Goal: Task Accomplishment & Management: Use online tool/utility

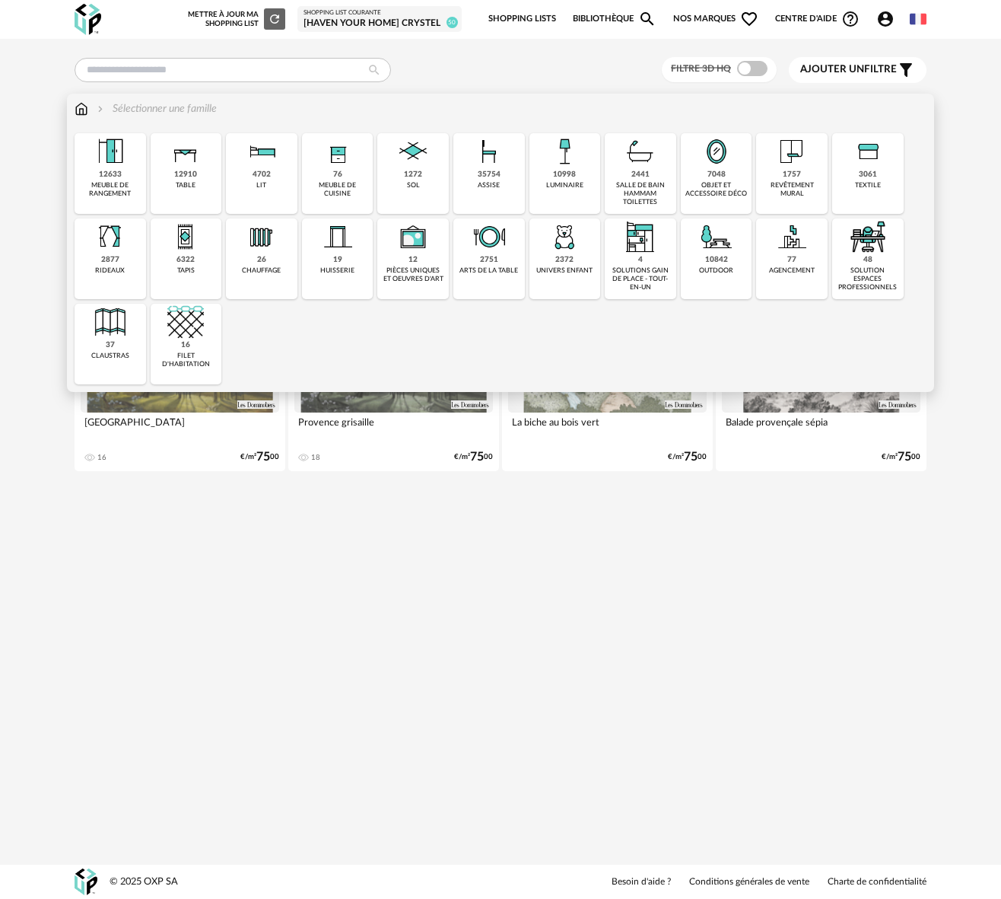
click at [323, 15] on div "Shopping List courante" at bounding box center [380, 13] width 152 height 8
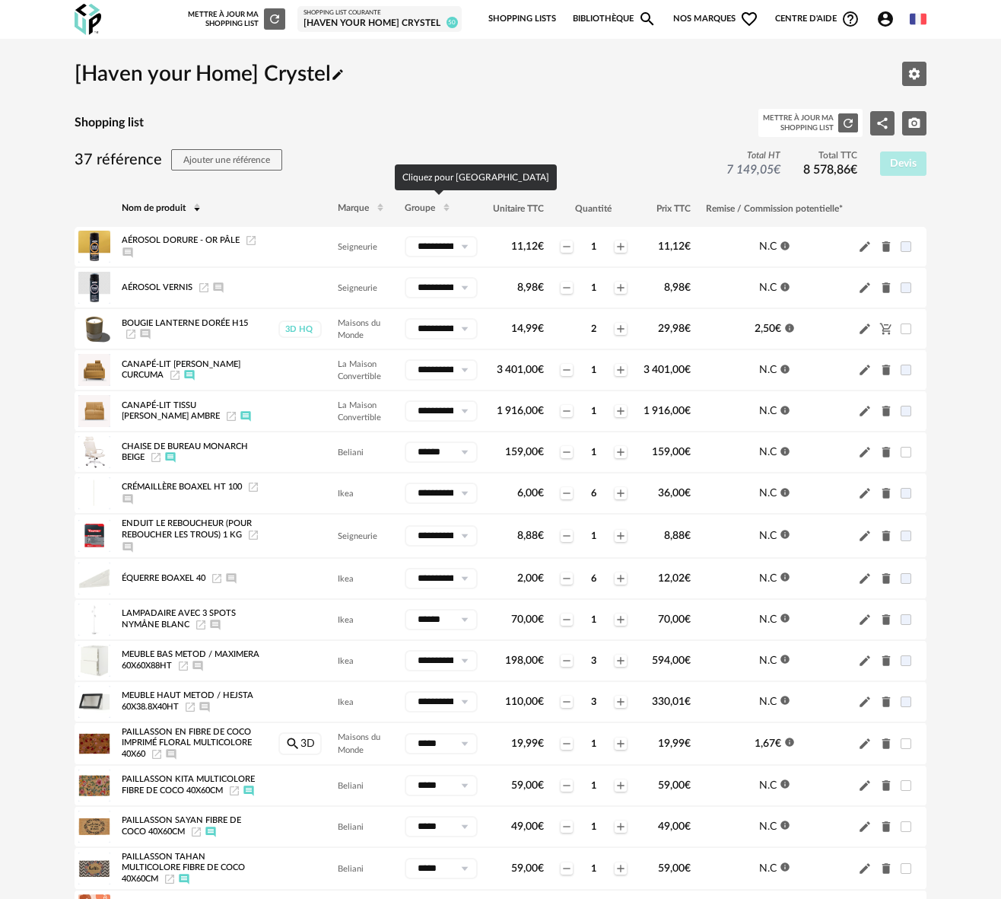
click at [425, 214] on th "Groupe" at bounding box center [441, 208] width 88 height 37
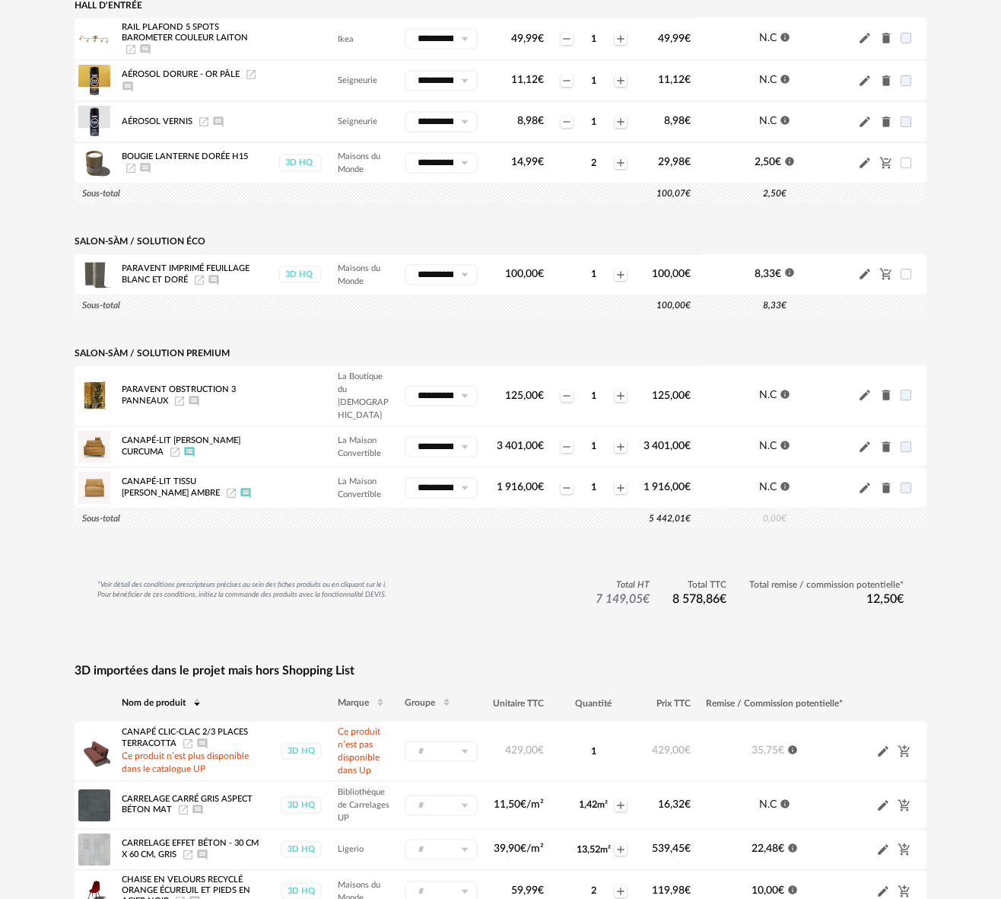
scroll to position [1676, 0]
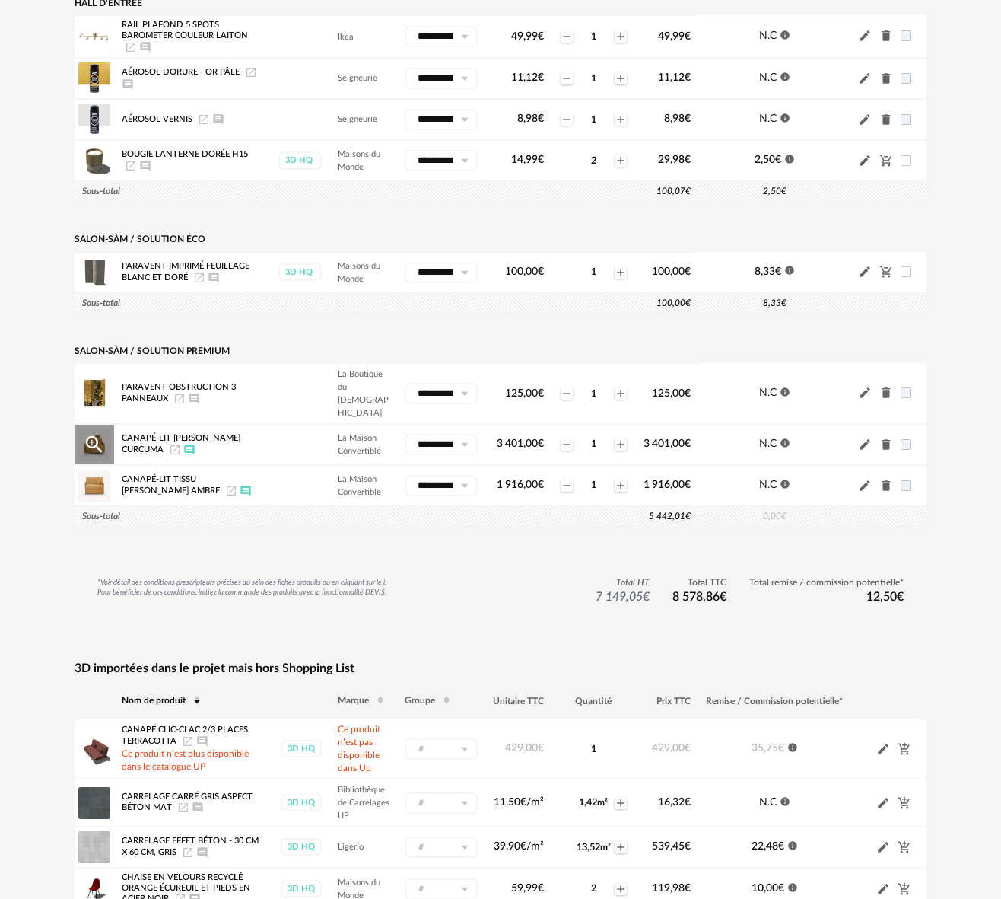
click at [181, 444] on icon "Launch icon" at bounding box center [175, 450] width 12 height 12
click at [194, 444] on icon "Afficher/masquer le commentaire" at bounding box center [189, 449] width 10 height 10
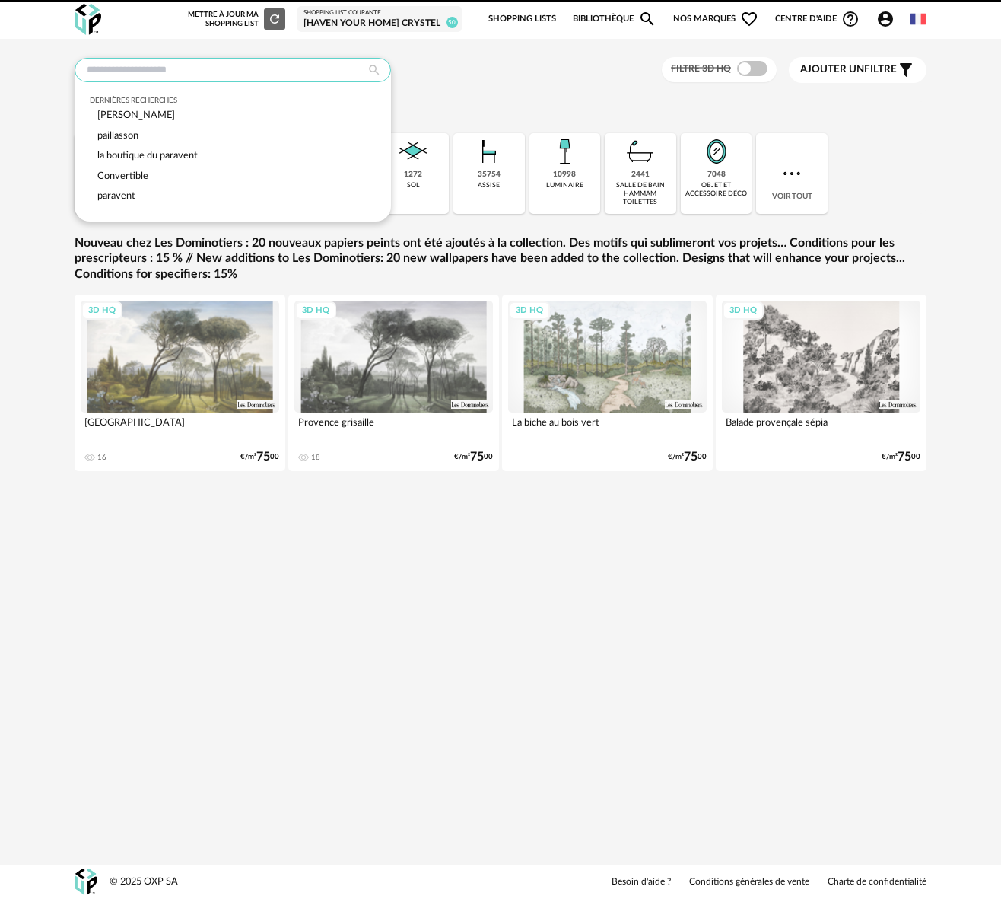
click at [191, 65] on input "text" at bounding box center [233, 70] width 317 height 24
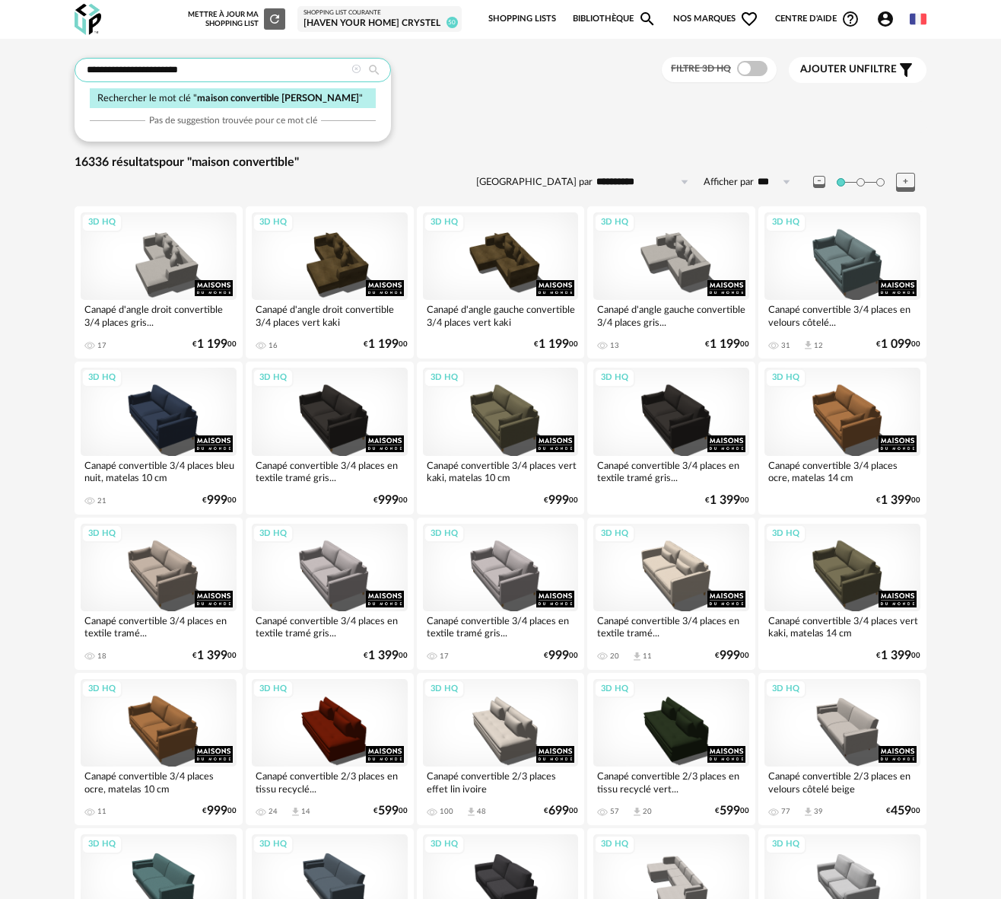
type input "**********"
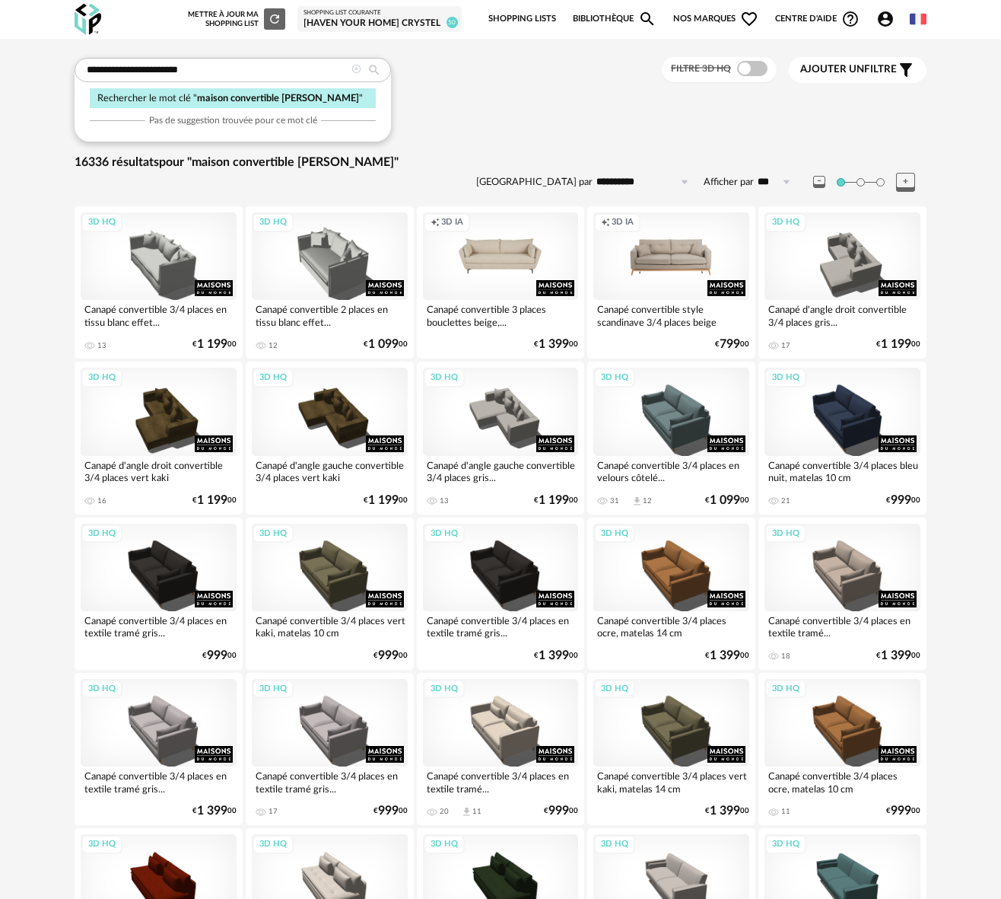
click at [361, 16] on div "Shopping List courante" at bounding box center [380, 13] width 152 height 8
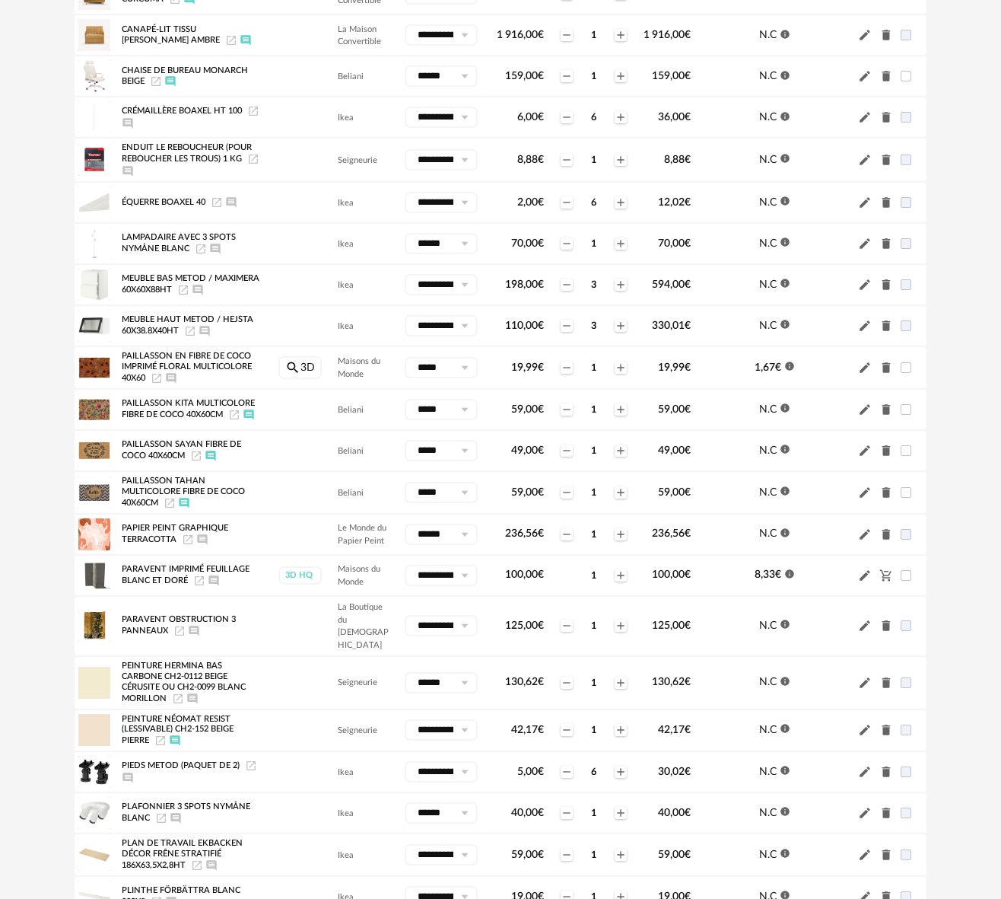
scroll to position [301, 0]
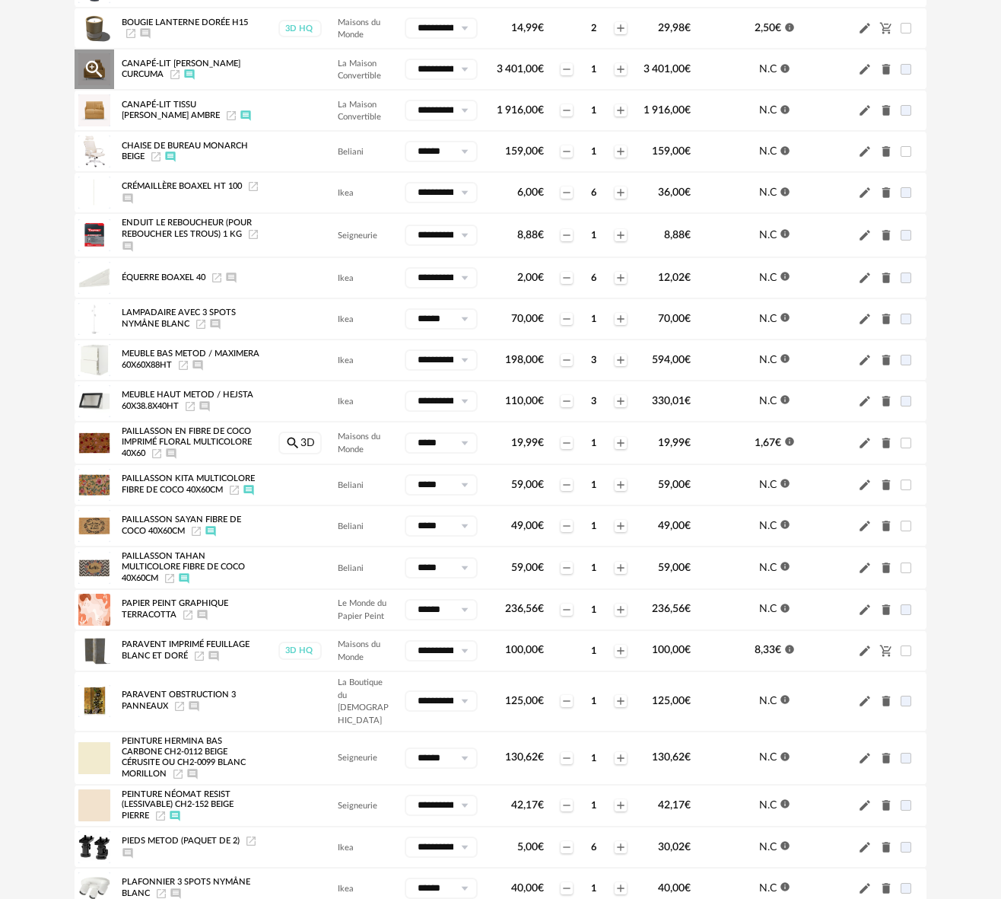
click at [181, 73] on icon "Launch icon" at bounding box center [175, 74] width 12 height 12
click at [139, 78] on span "Canapé-lit [PERSON_NAME] Curcuma" at bounding box center [181, 69] width 119 height 20
click at [181, 76] on icon "Launch icon" at bounding box center [175, 74] width 12 height 12
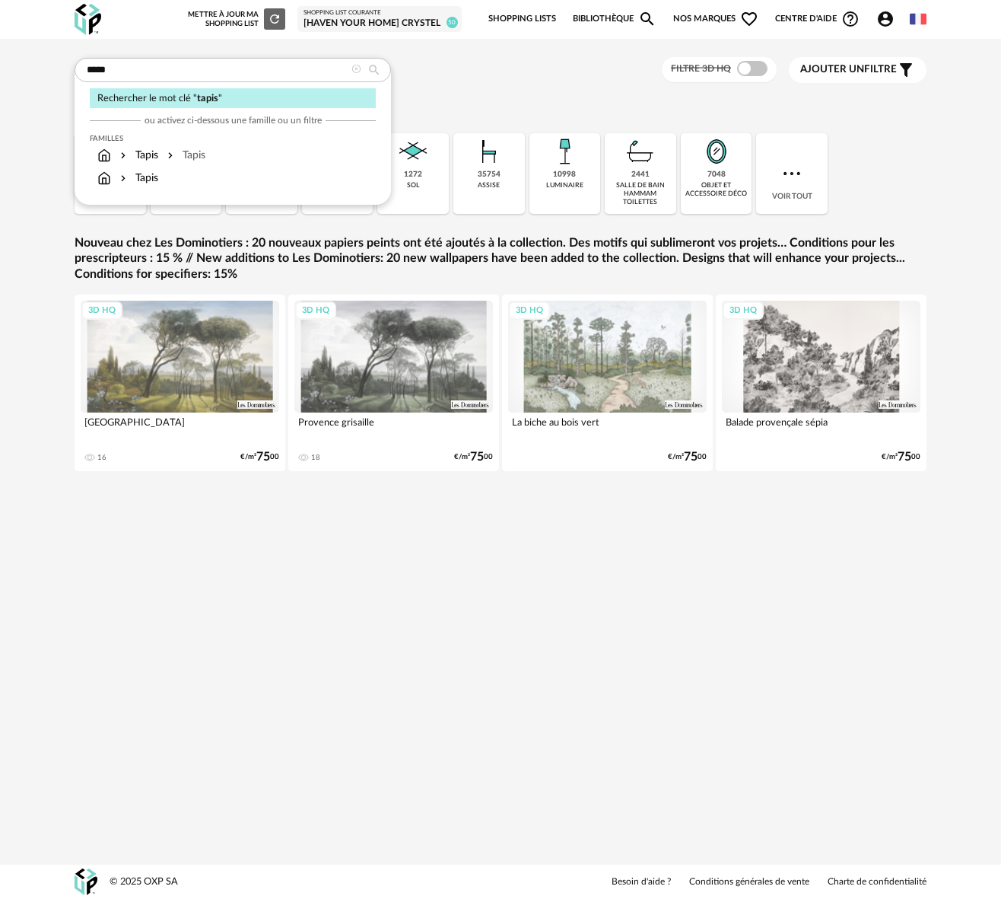
type input "*****"
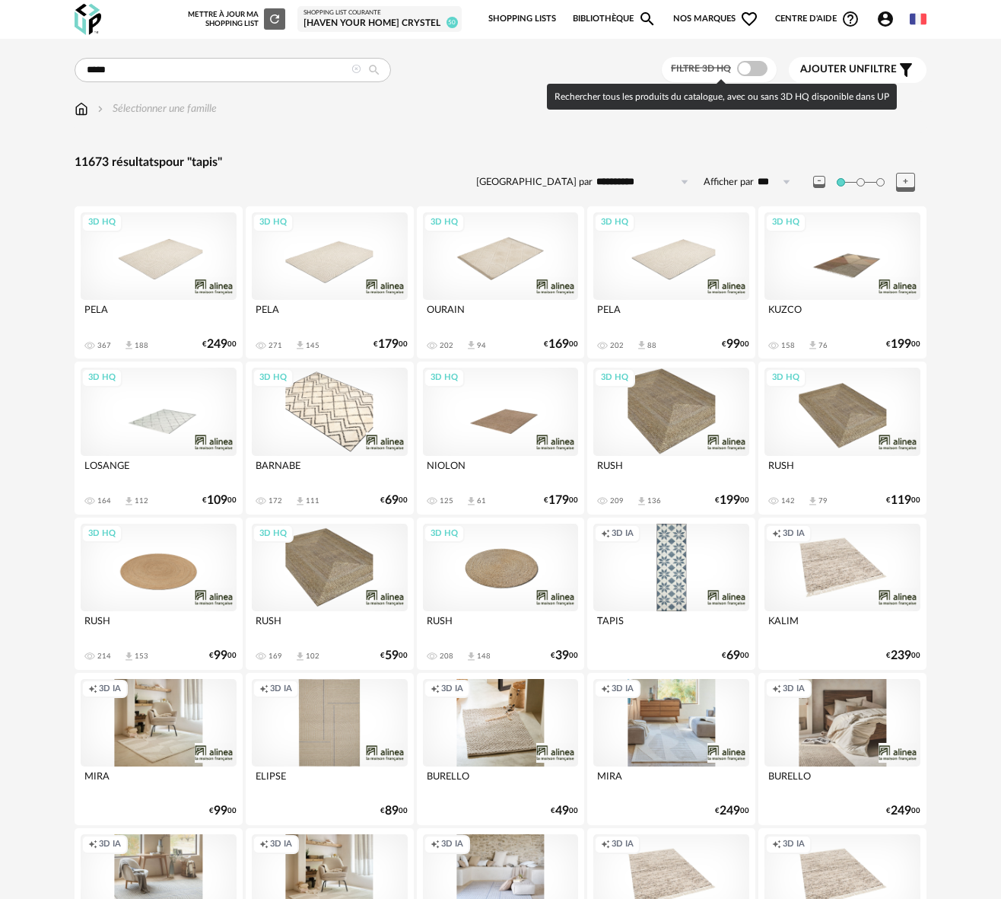
click at [762, 63] on span at bounding box center [752, 68] width 30 height 15
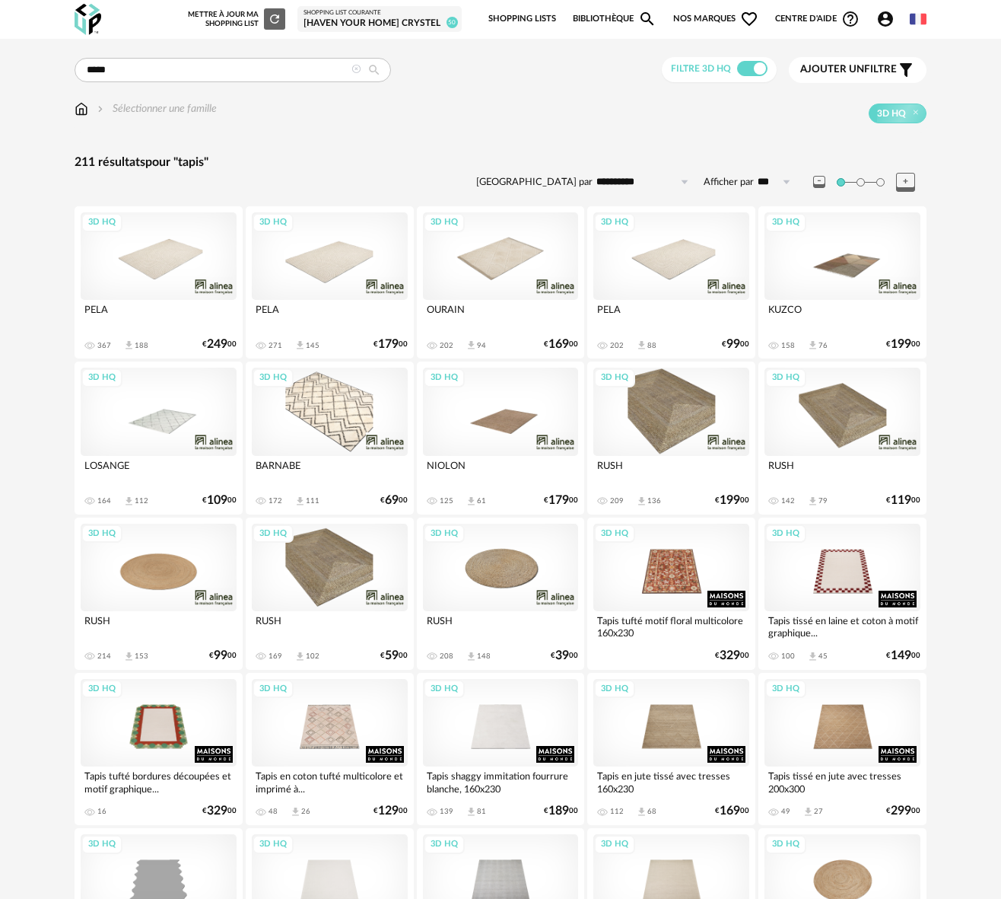
click at [177, 255] on div "3D HQ" at bounding box center [159, 256] width 156 height 88
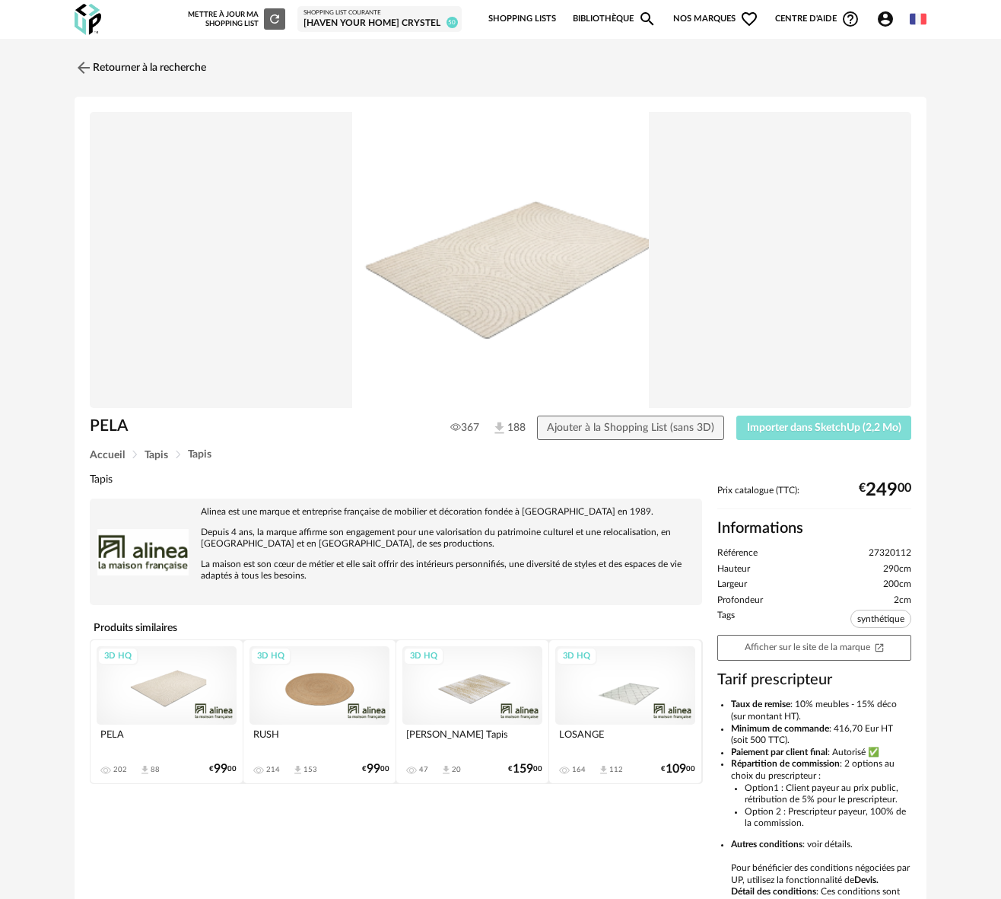
click at [793, 430] on span "Importer dans SketchUp (2,2 Mo)" at bounding box center [824, 427] width 154 height 11
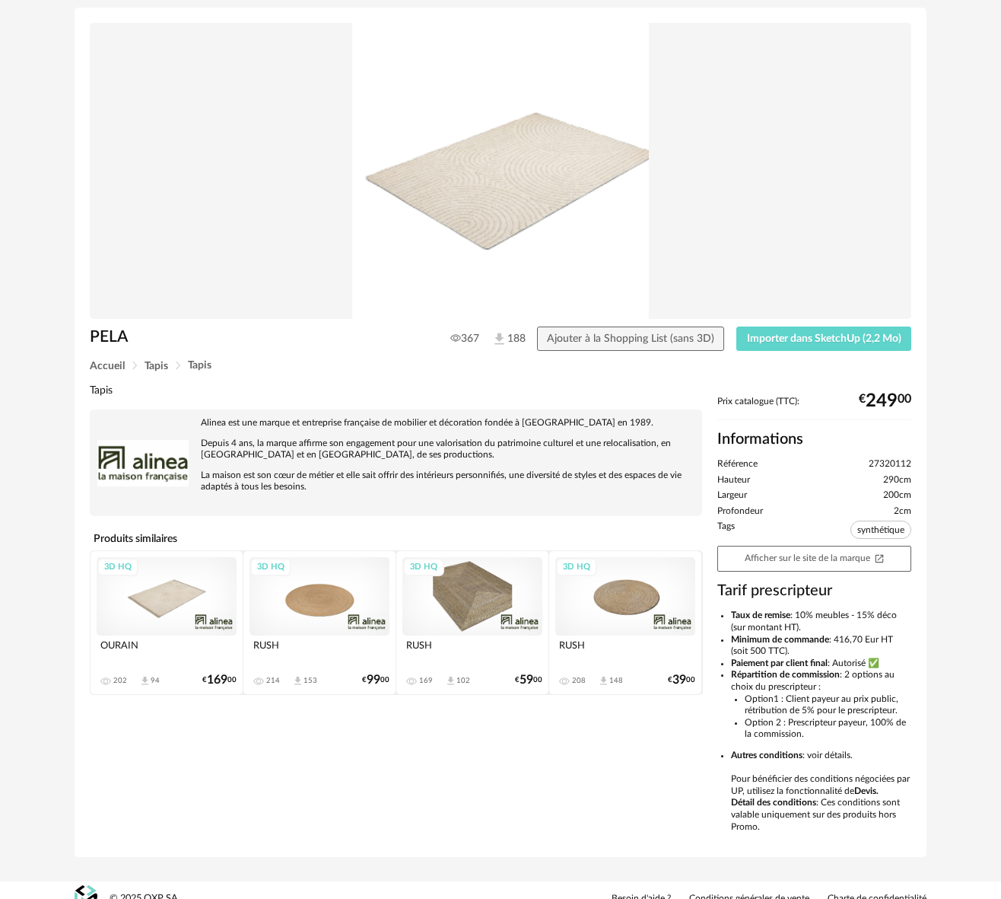
scroll to position [105, 0]
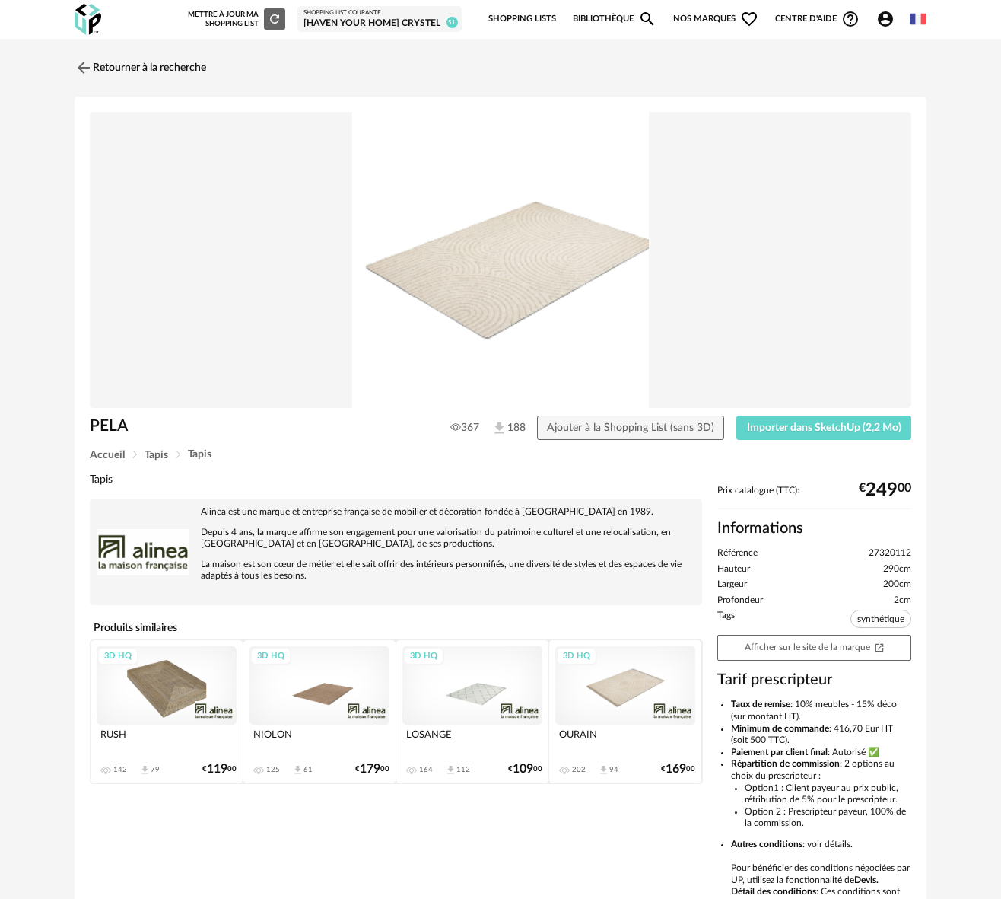
click at [323, 20] on div "[Haven your Home] Crystel" at bounding box center [380, 24] width 152 height 12
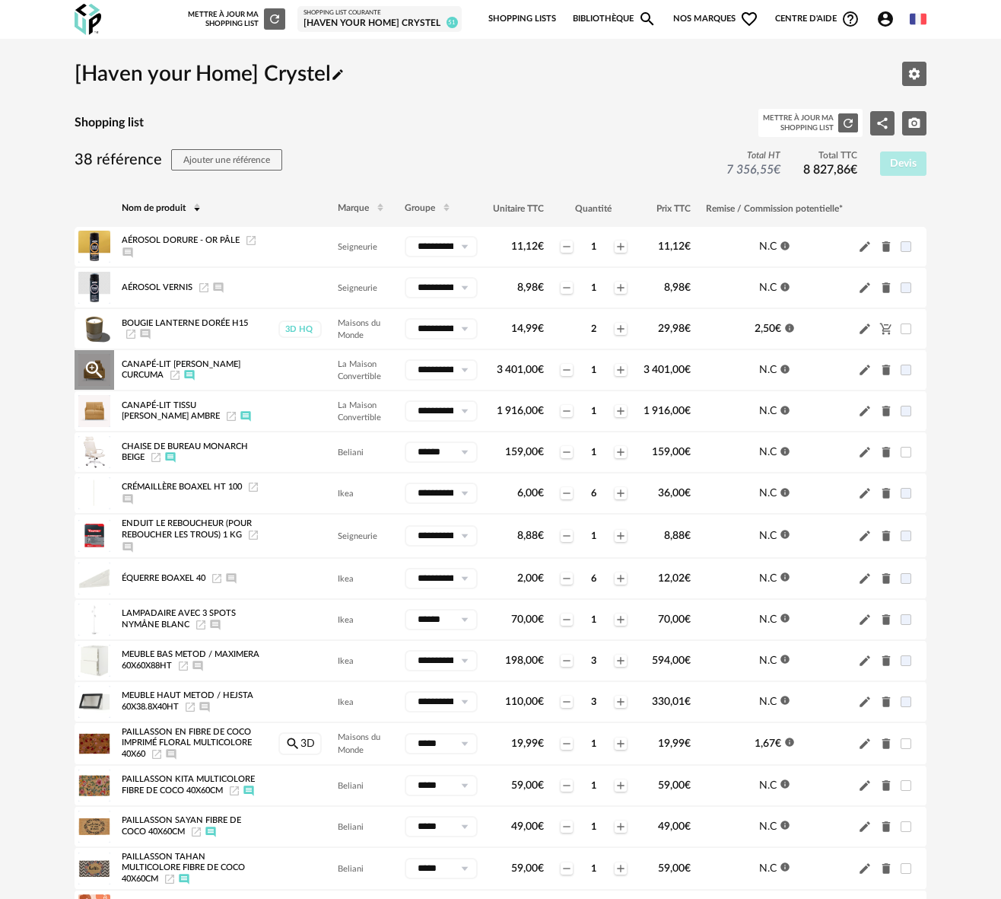
click at [181, 375] on icon "Launch icon" at bounding box center [175, 375] width 12 height 12
click at [196, 374] on icon "Afficher/masquer le commentaire" at bounding box center [189, 375] width 12 height 12
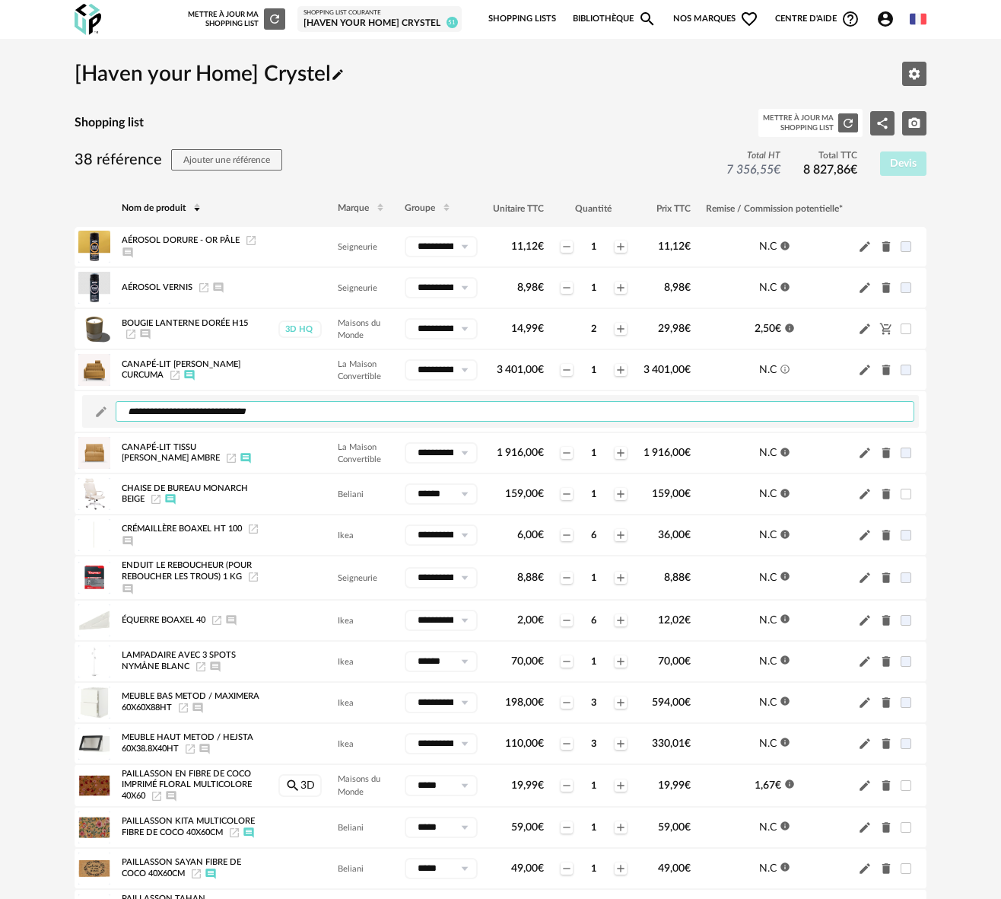
drag, startPoint x: 247, startPoint y: 412, endPoint x: 257, endPoint y: 411, distance: 10.7
click at [257, 411] on textarea "**********" at bounding box center [515, 411] width 799 height 21
click at [515, 373] on span "3 401,00 €" at bounding box center [520, 369] width 47 height 11
drag, startPoint x: 245, startPoint y: 412, endPoint x: 254, endPoint y: 412, distance: 9.1
click at [254, 412] on textarea "**********" at bounding box center [515, 411] width 799 height 21
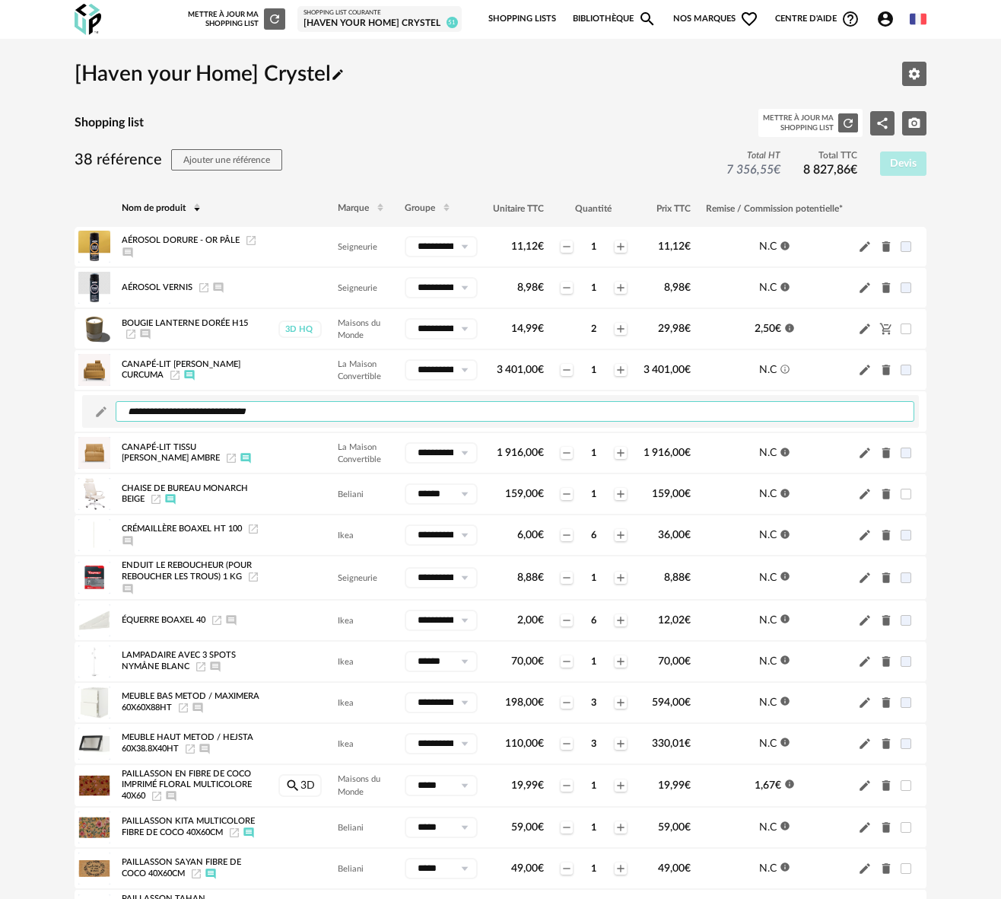
type textarea "**********"
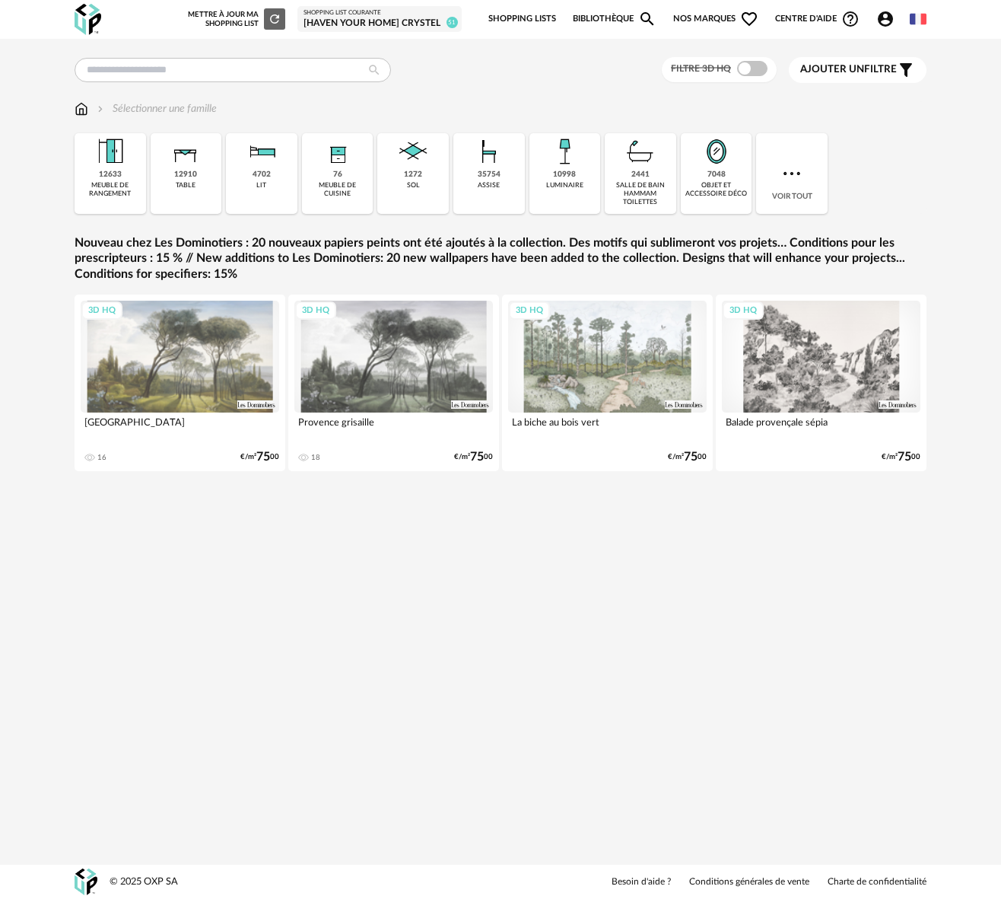
click at [342, 21] on div "[Haven your Home] Crystel" at bounding box center [380, 24] width 152 height 12
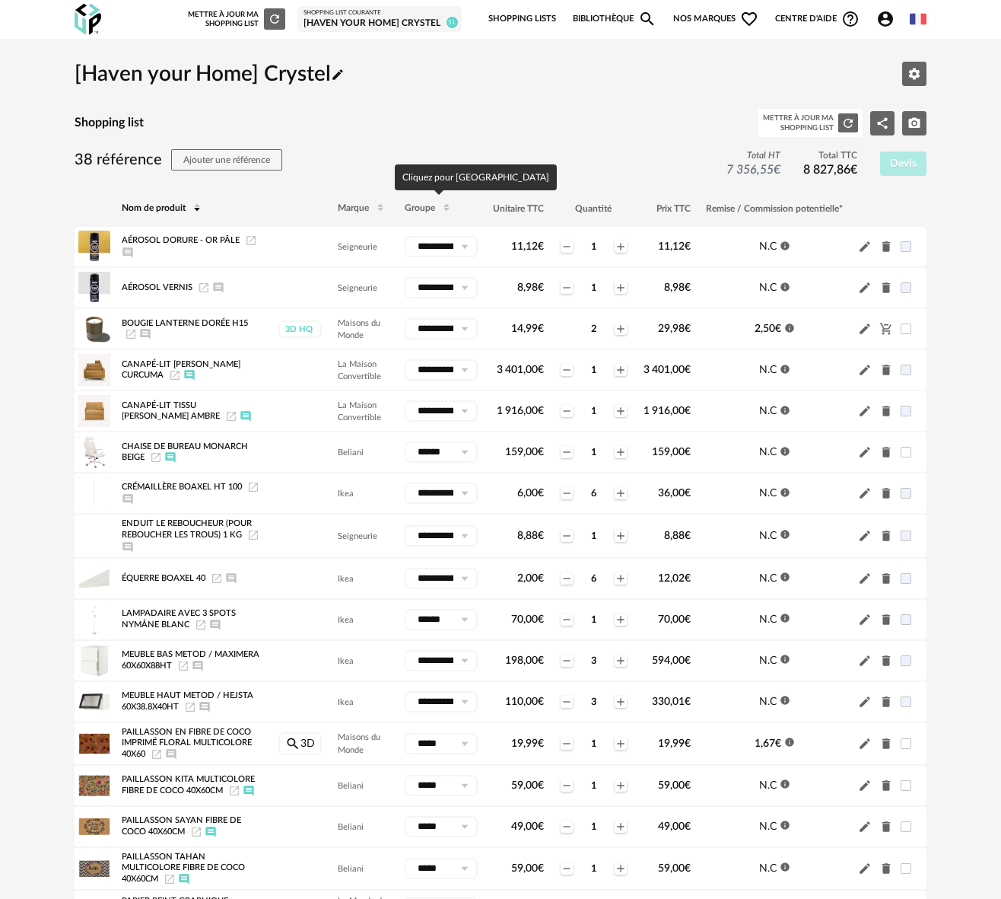
click at [415, 205] on span "Groupe" at bounding box center [420, 208] width 30 height 9
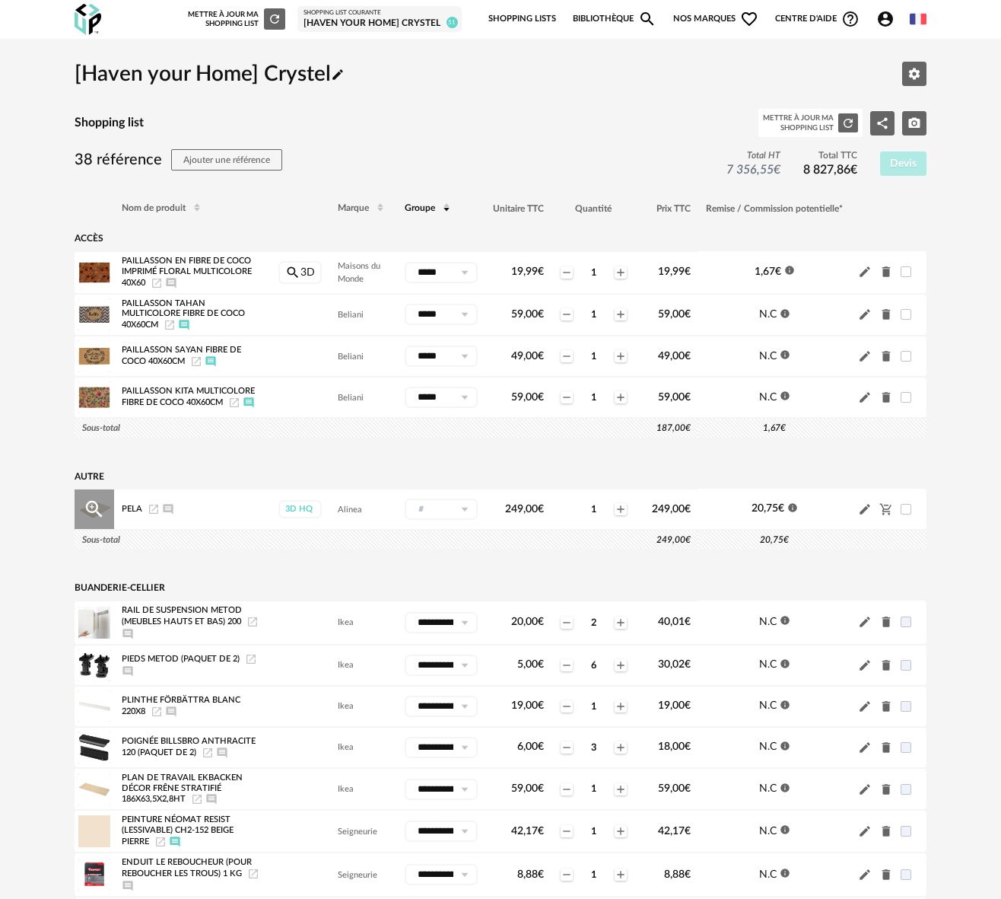
click at [152, 513] on icon "Launch icon" at bounding box center [154, 509] width 12 height 12
click at [151, 514] on icon "Launch icon" at bounding box center [153, 509] width 9 height 9
